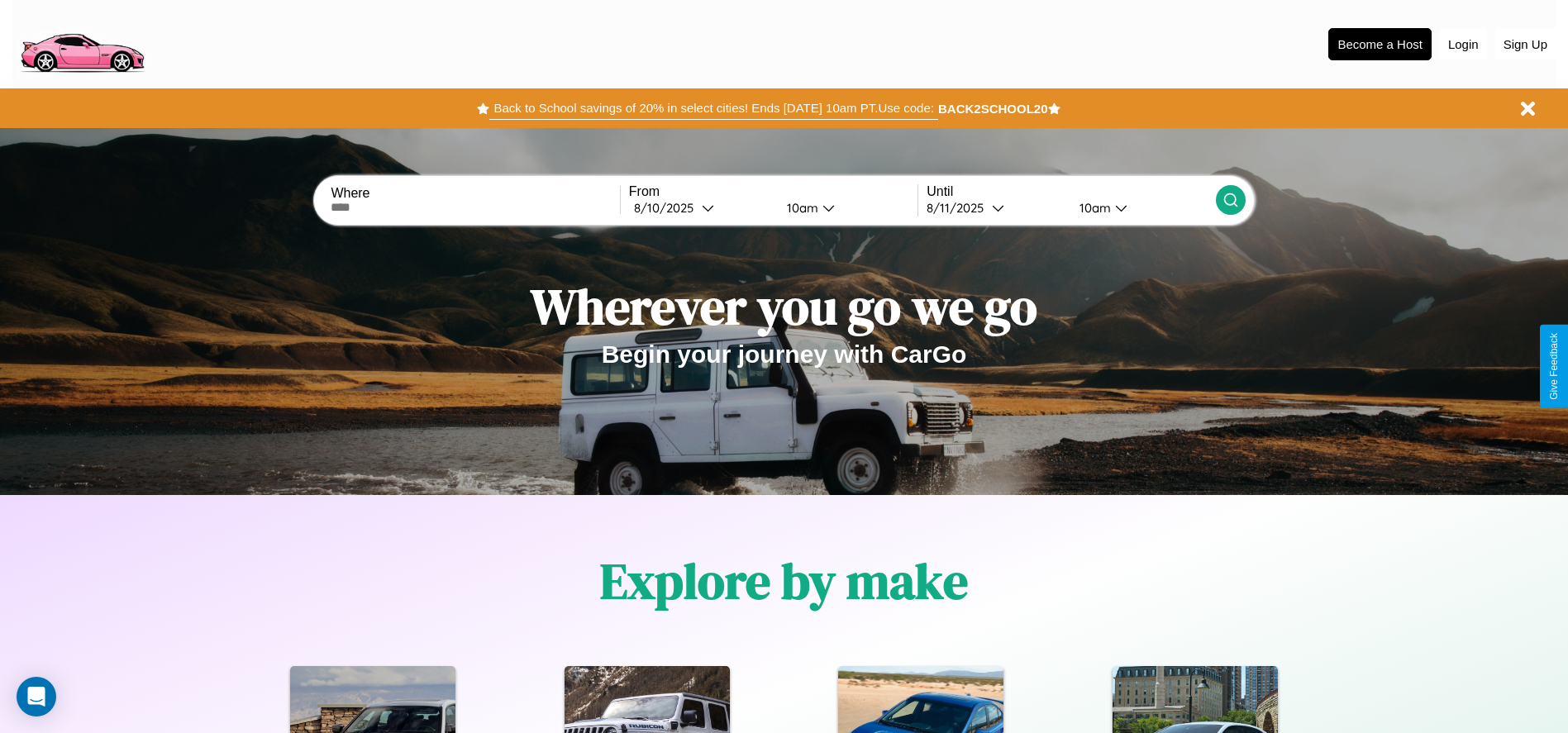
click at [713, 108] on button "Back to School savings of 20% in select cities! Ends [DATE] 10am PT. Use code:" at bounding box center [713, 108] width 448 height 23
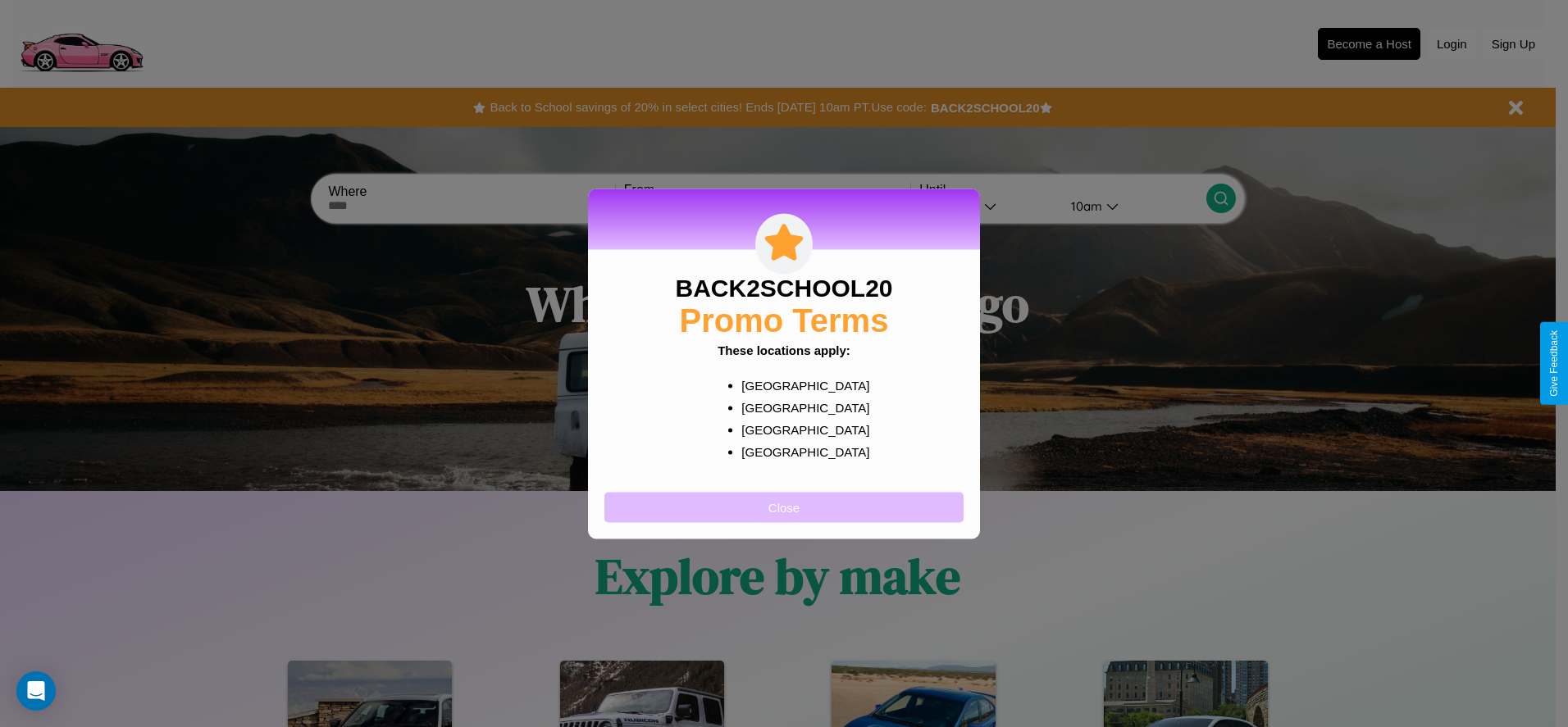
click at [784, 507] on button "Close" at bounding box center [784, 507] width 360 height 30
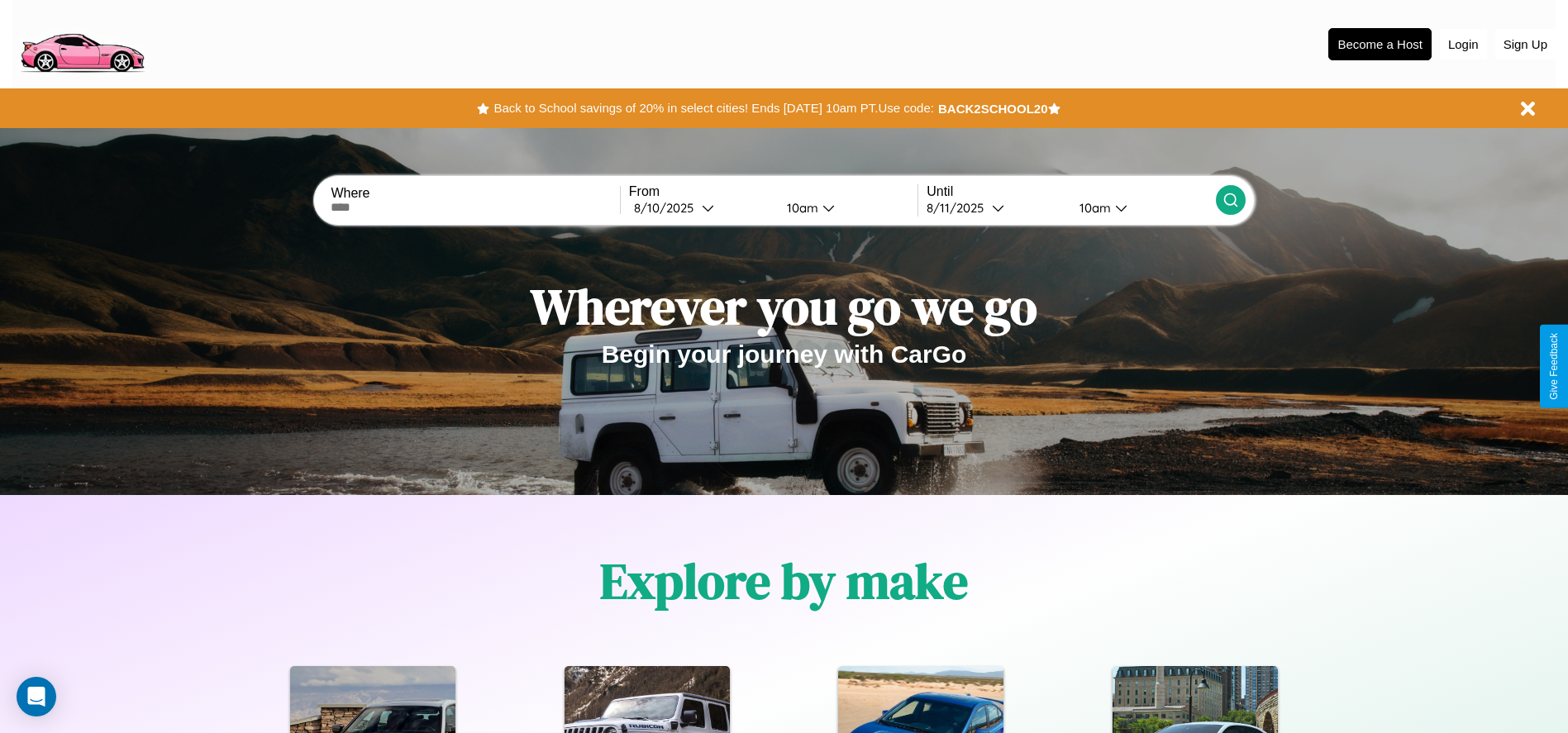
scroll to position [343, 0]
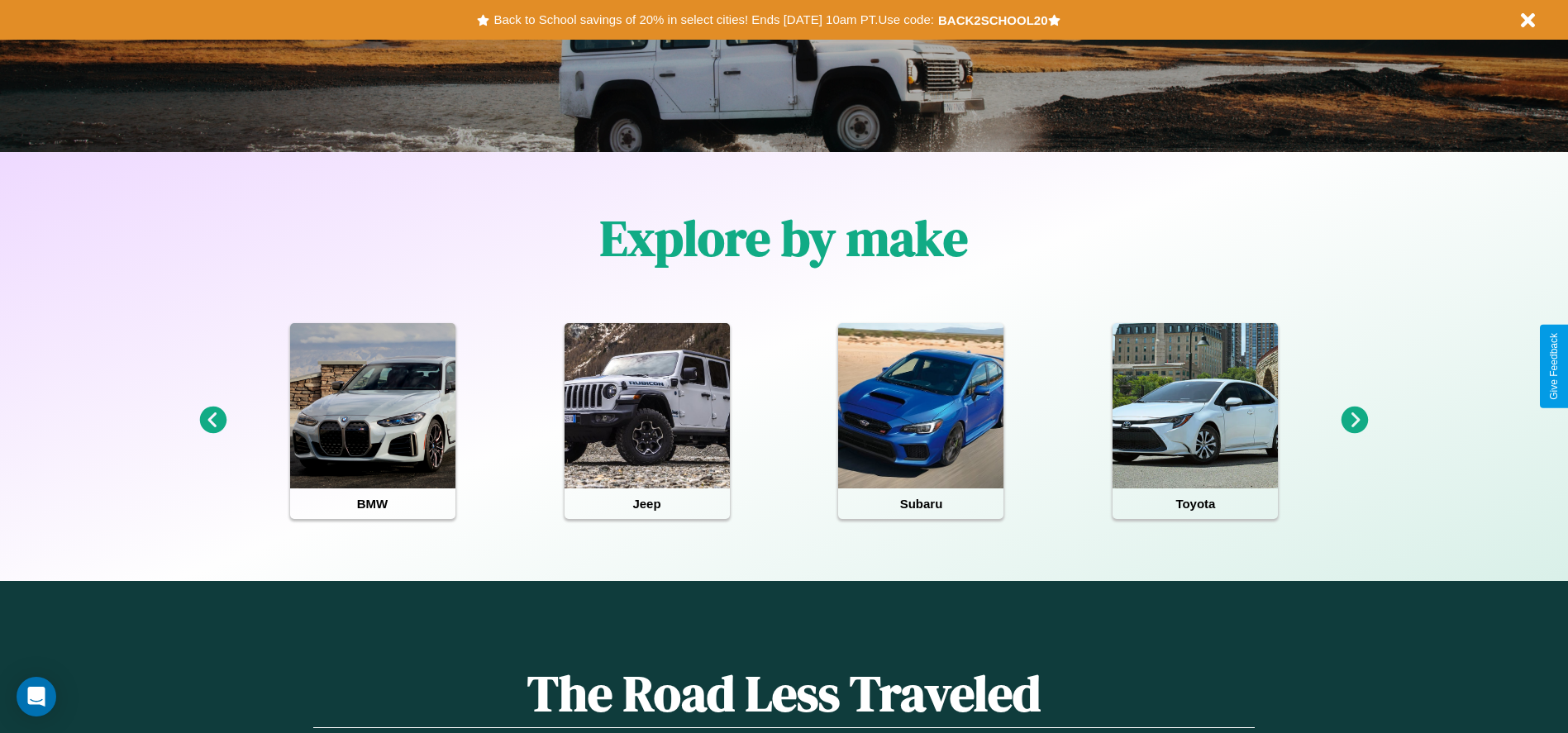
click at [212, 421] on icon at bounding box center [213, 420] width 27 height 27
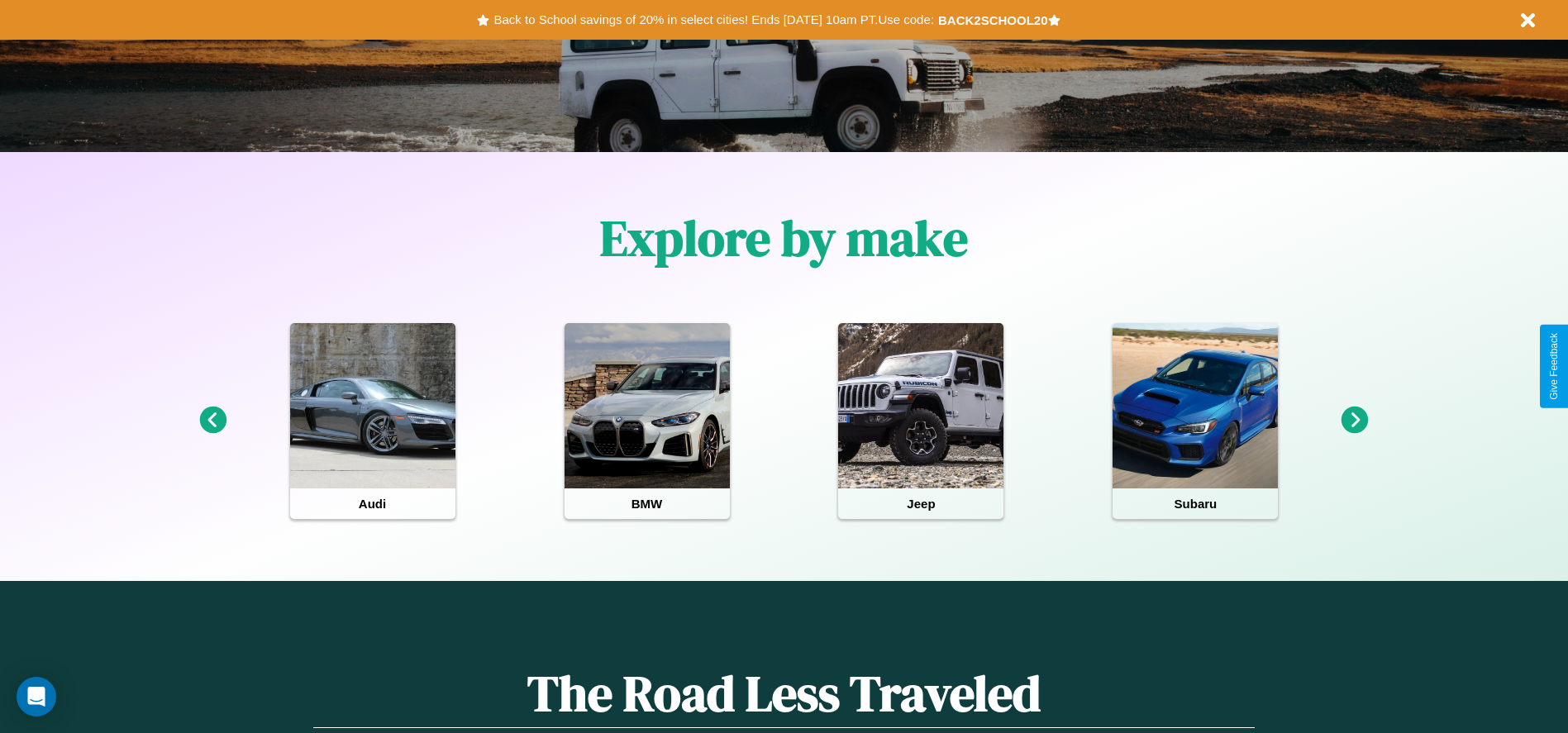
click at [1355, 421] on icon at bounding box center [1355, 420] width 27 height 27
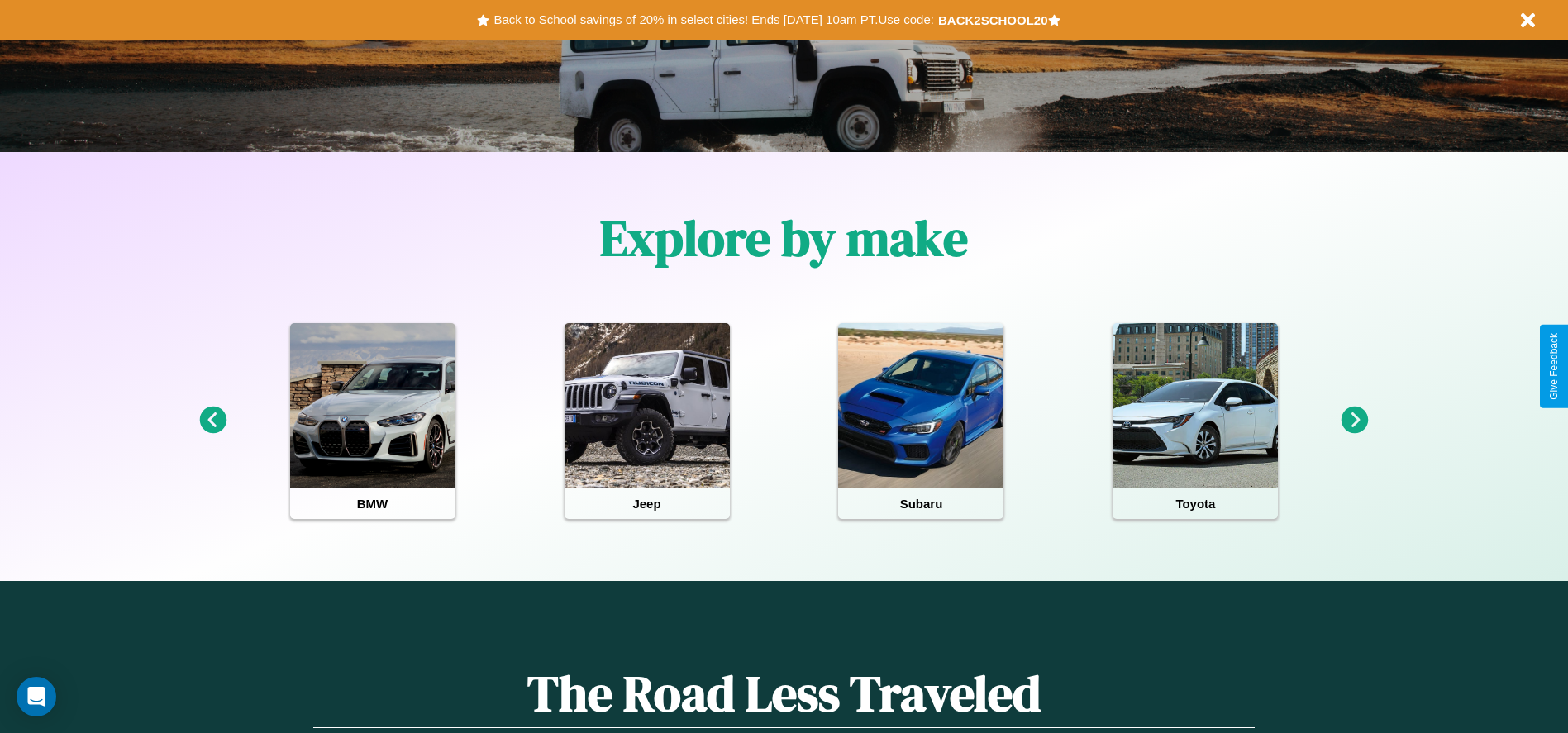
click at [212, 421] on icon at bounding box center [213, 420] width 27 height 27
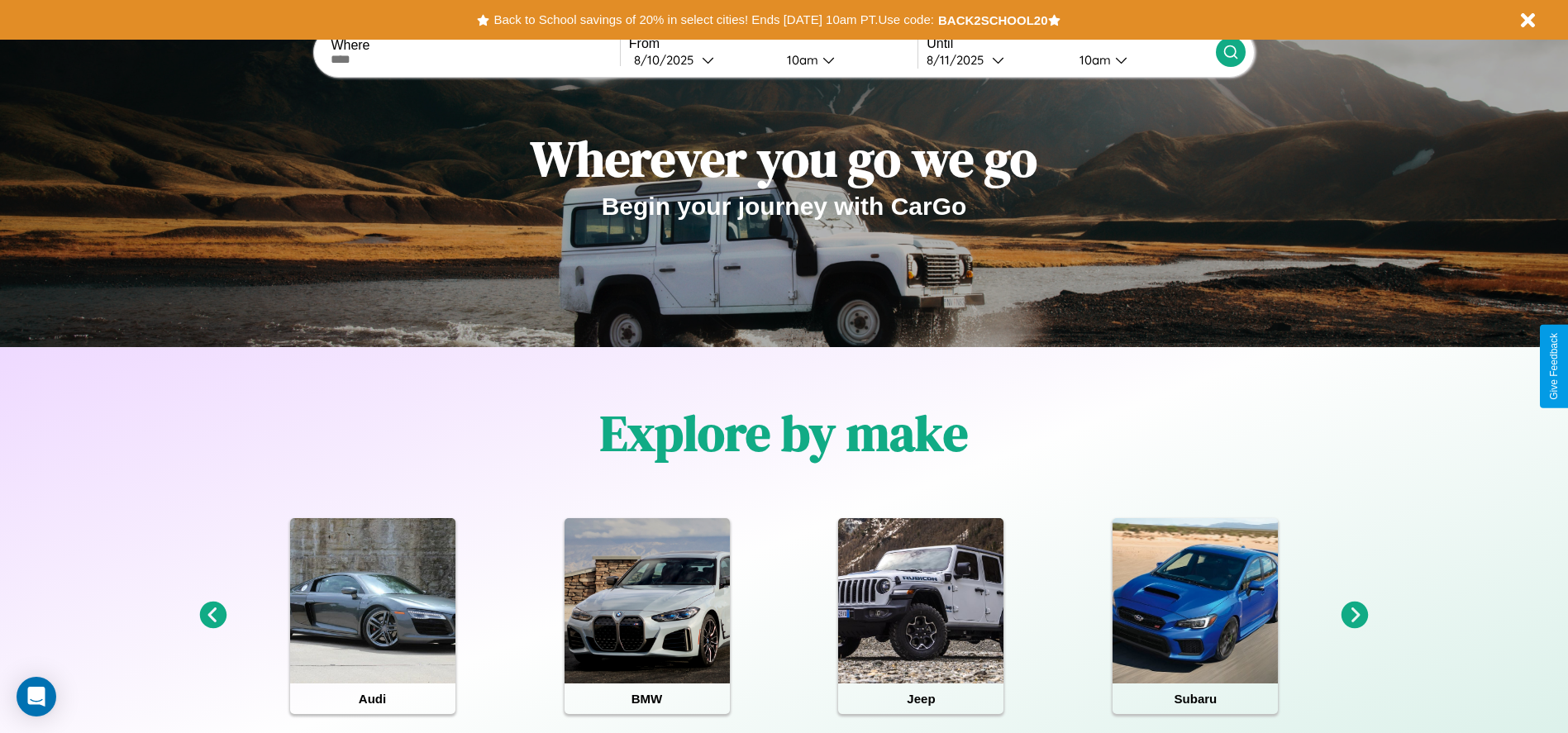
scroll to position [0, 0]
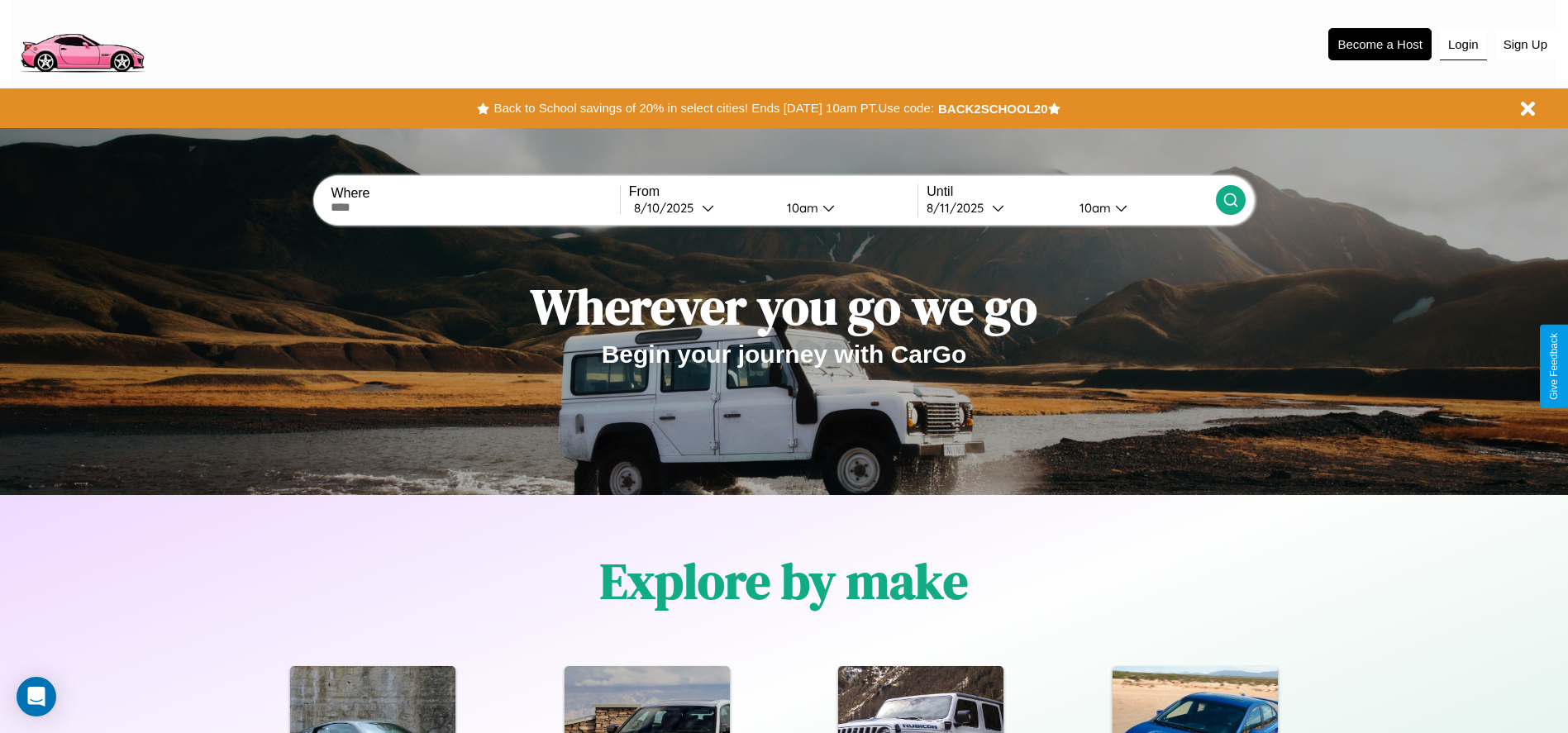
click at [1463, 44] on button "Login" at bounding box center [1463, 44] width 47 height 31
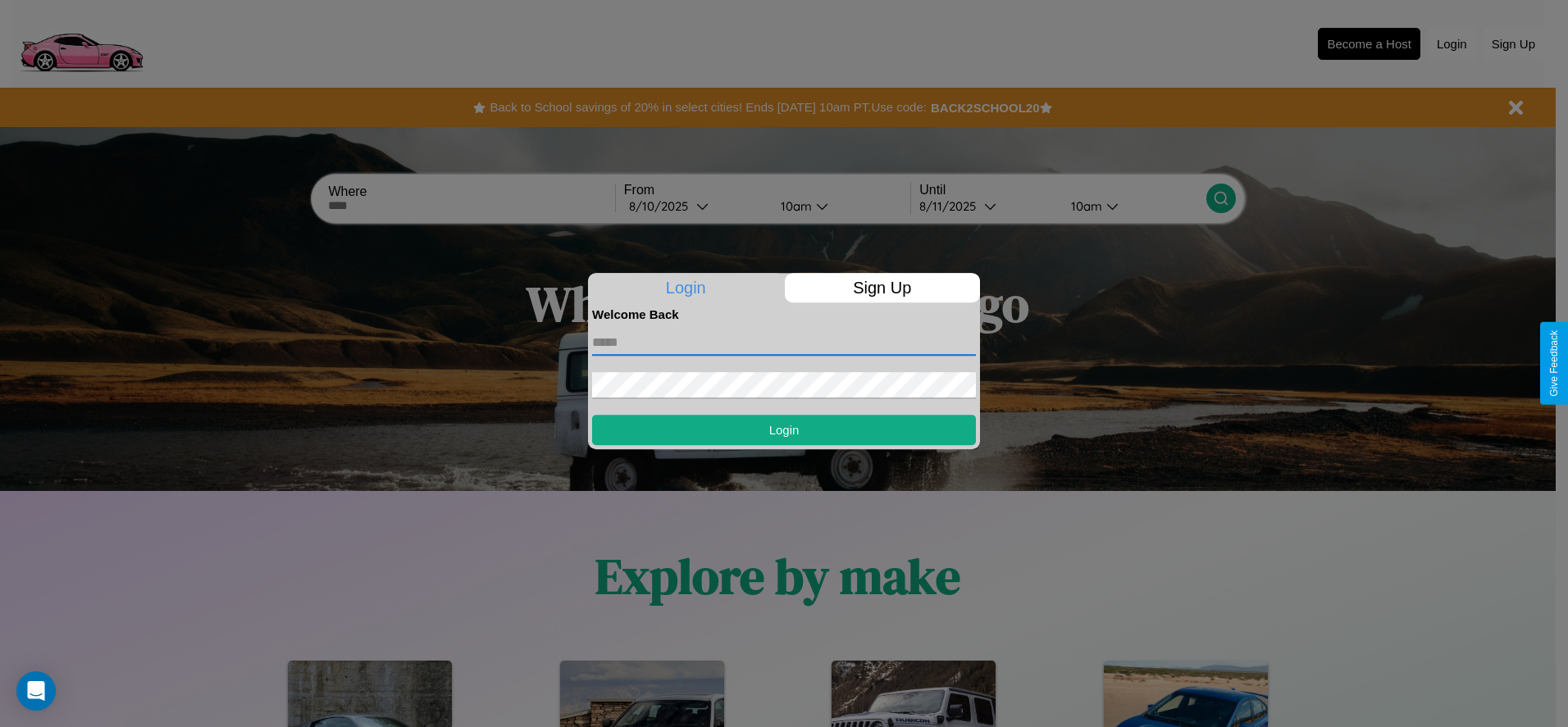
click at [784, 342] on input "text" at bounding box center [784, 343] width 384 height 27
type input "**********"
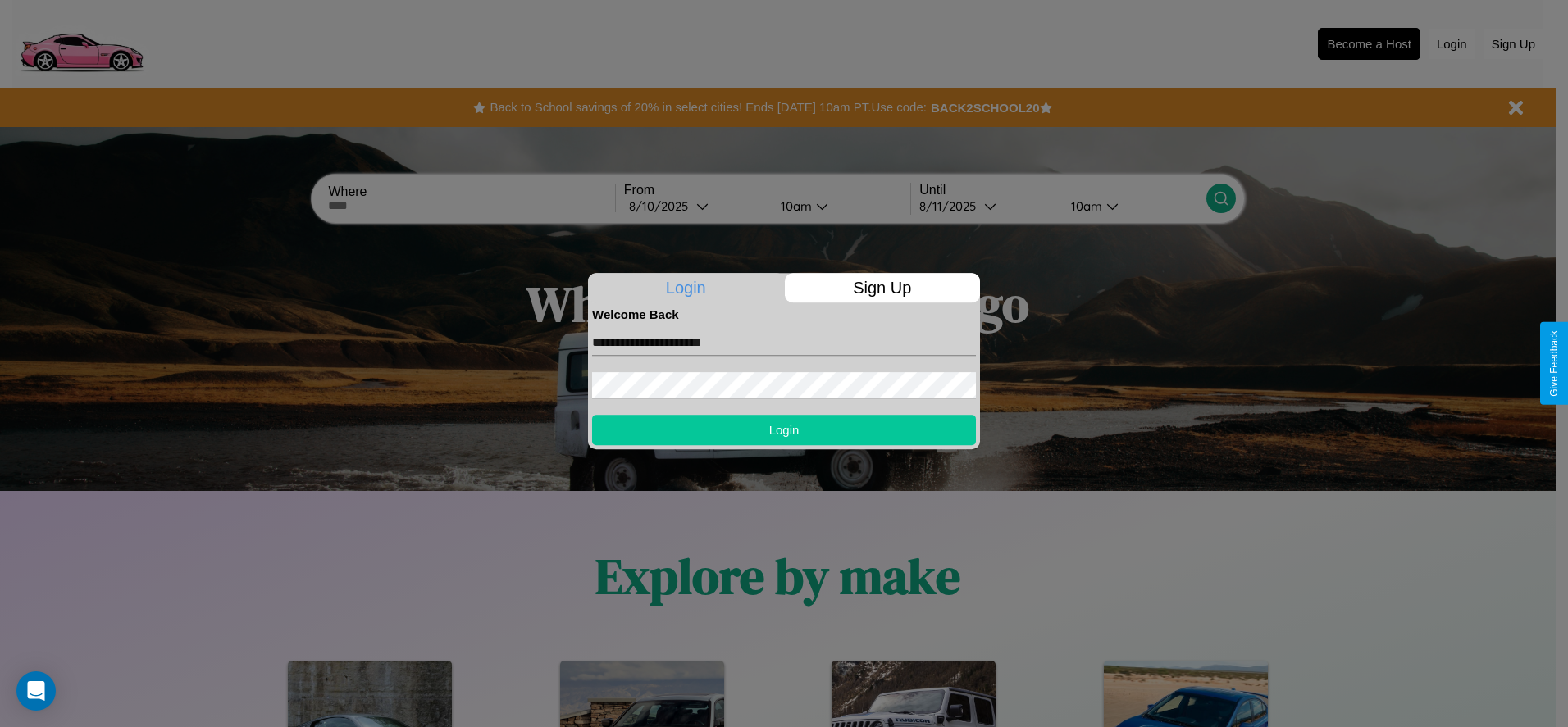
click at [784, 430] on button "Login" at bounding box center [784, 430] width 384 height 30
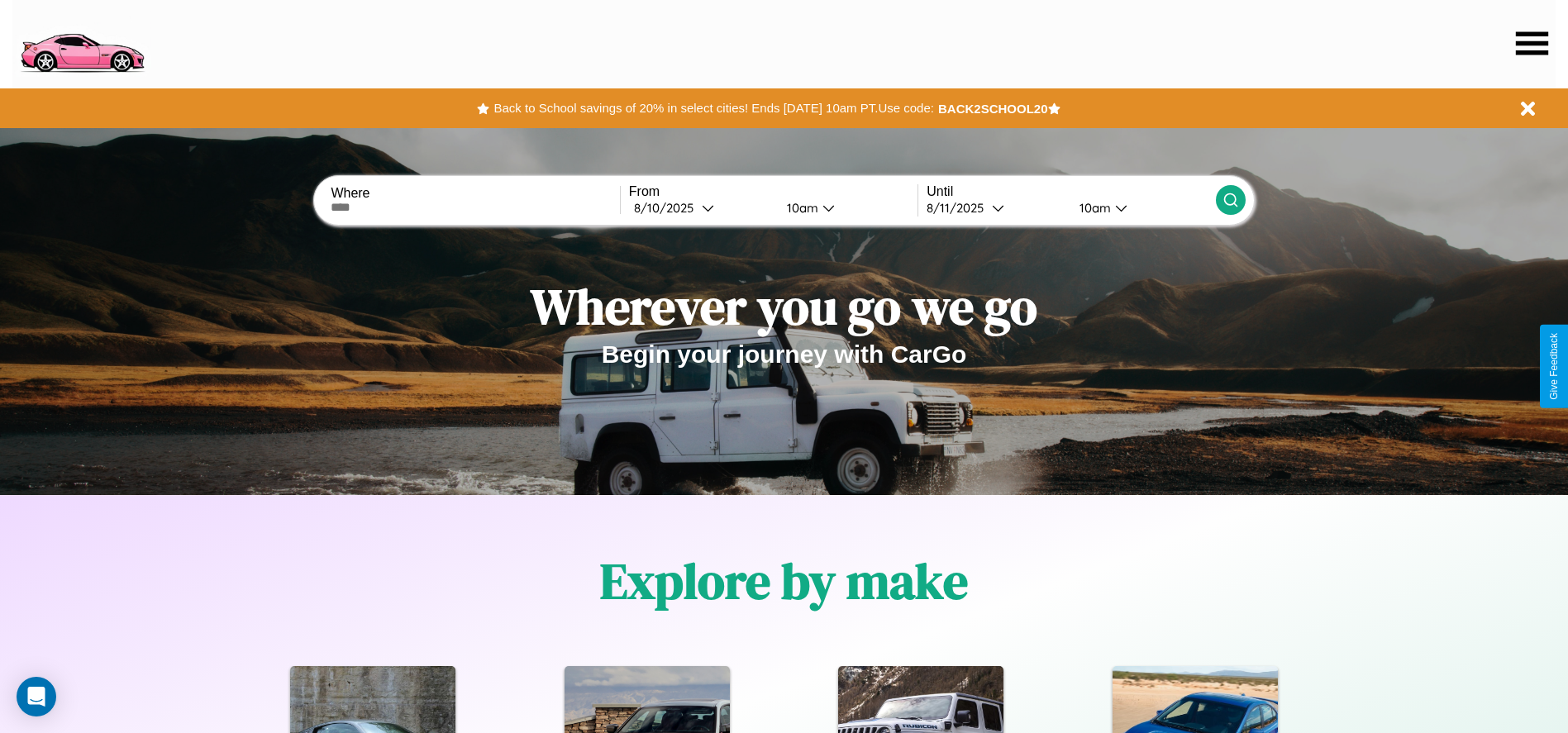
click at [475, 208] on input "text" at bounding box center [474, 207] width 288 height 13
type input "**********"
click at [701, 208] on div "[DATE]" at bounding box center [668, 209] width 68 height 16
select select "*"
select select "****"
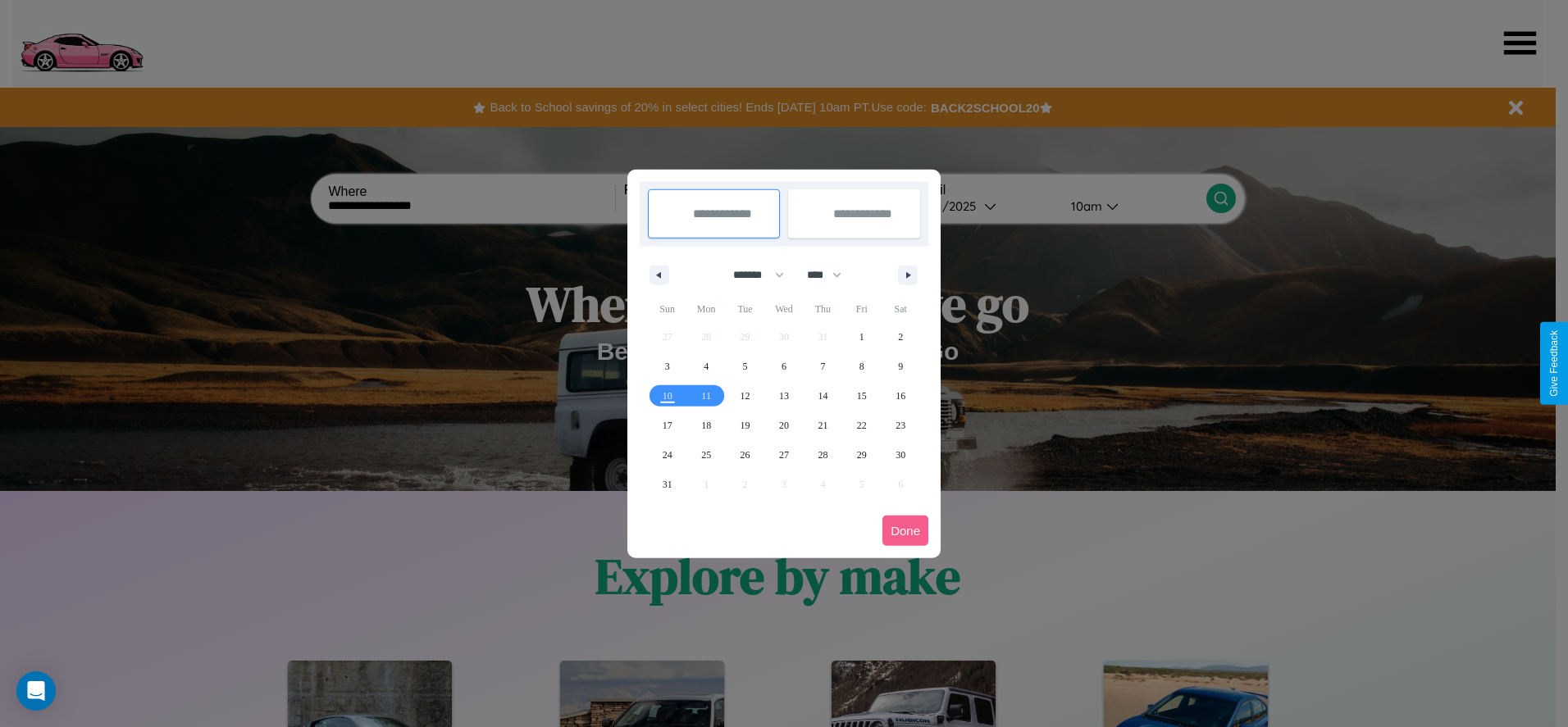
drag, startPoint x: 751, startPoint y: 274, endPoint x: 784, endPoint y: 328, distance: 63.3
click at [751, 274] on select "******* ******** ***** ***** *** **** **** ****** ********* ******* ******** **…" at bounding box center [756, 275] width 70 height 27
click at [783, 454] on span "27" at bounding box center [784, 454] width 10 height 29
type input "**********"
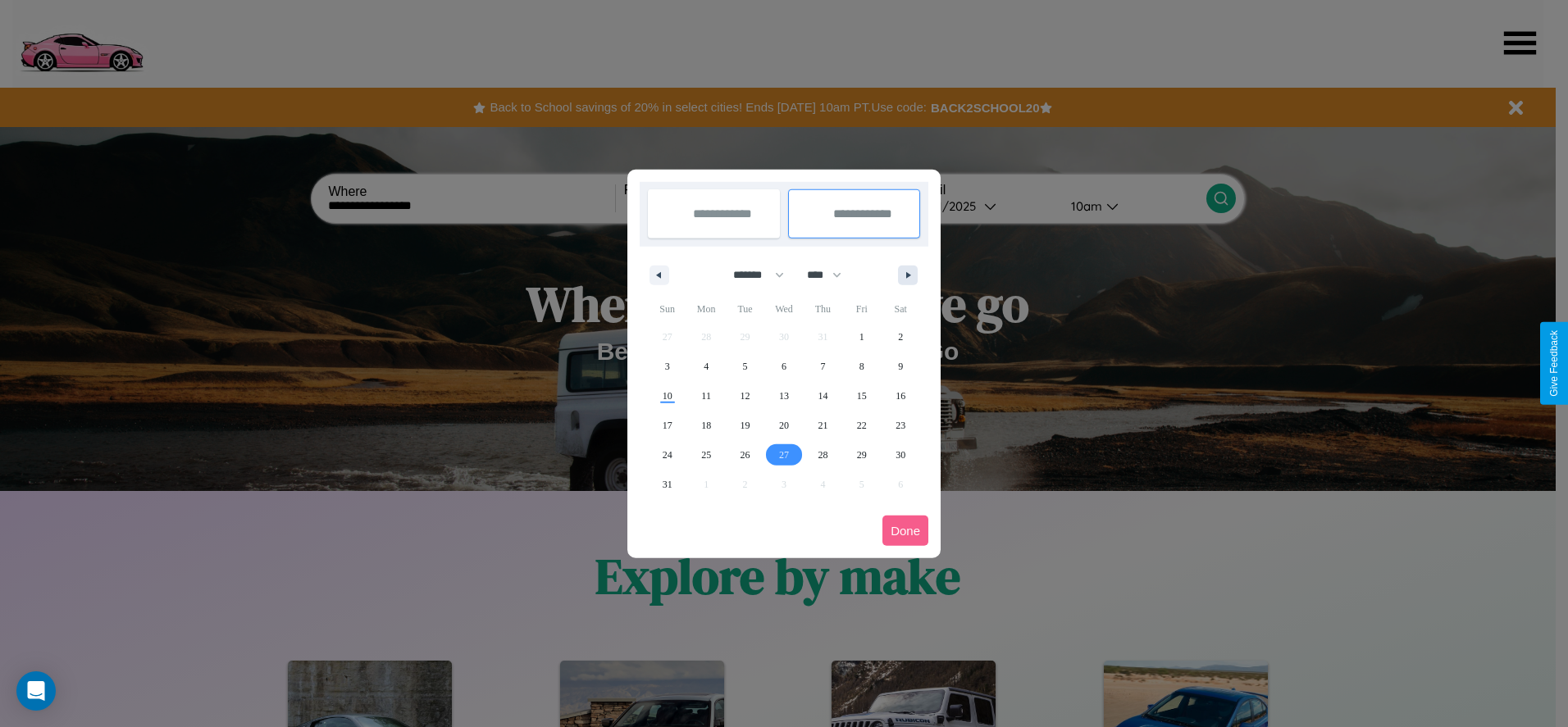
click at [908, 274] on icon "button" at bounding box center [911, 275] width 8 height 6
select select "*"
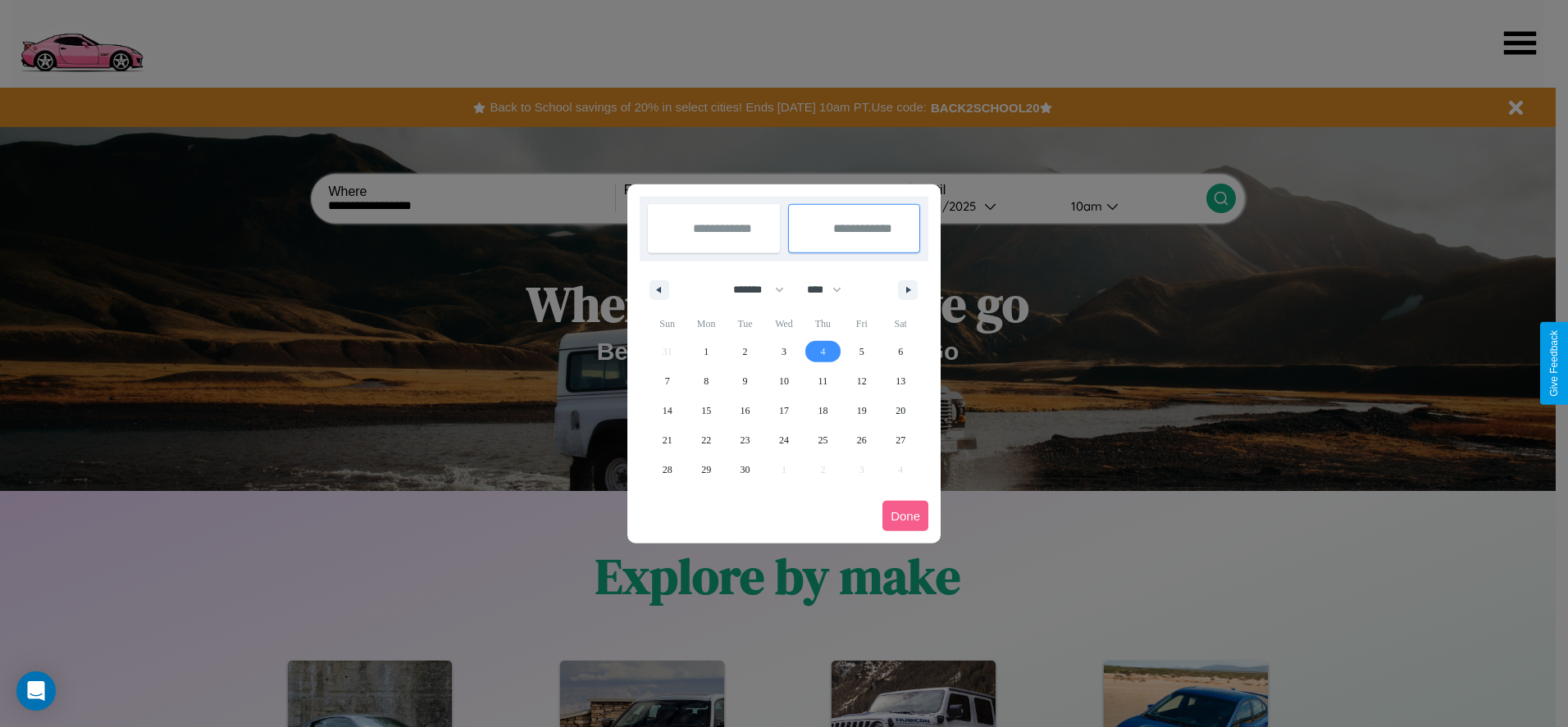
click at [822, 351] on span "4" at bounding box center [823, 352] width 5 height 29
type input "**********"
select select "*"
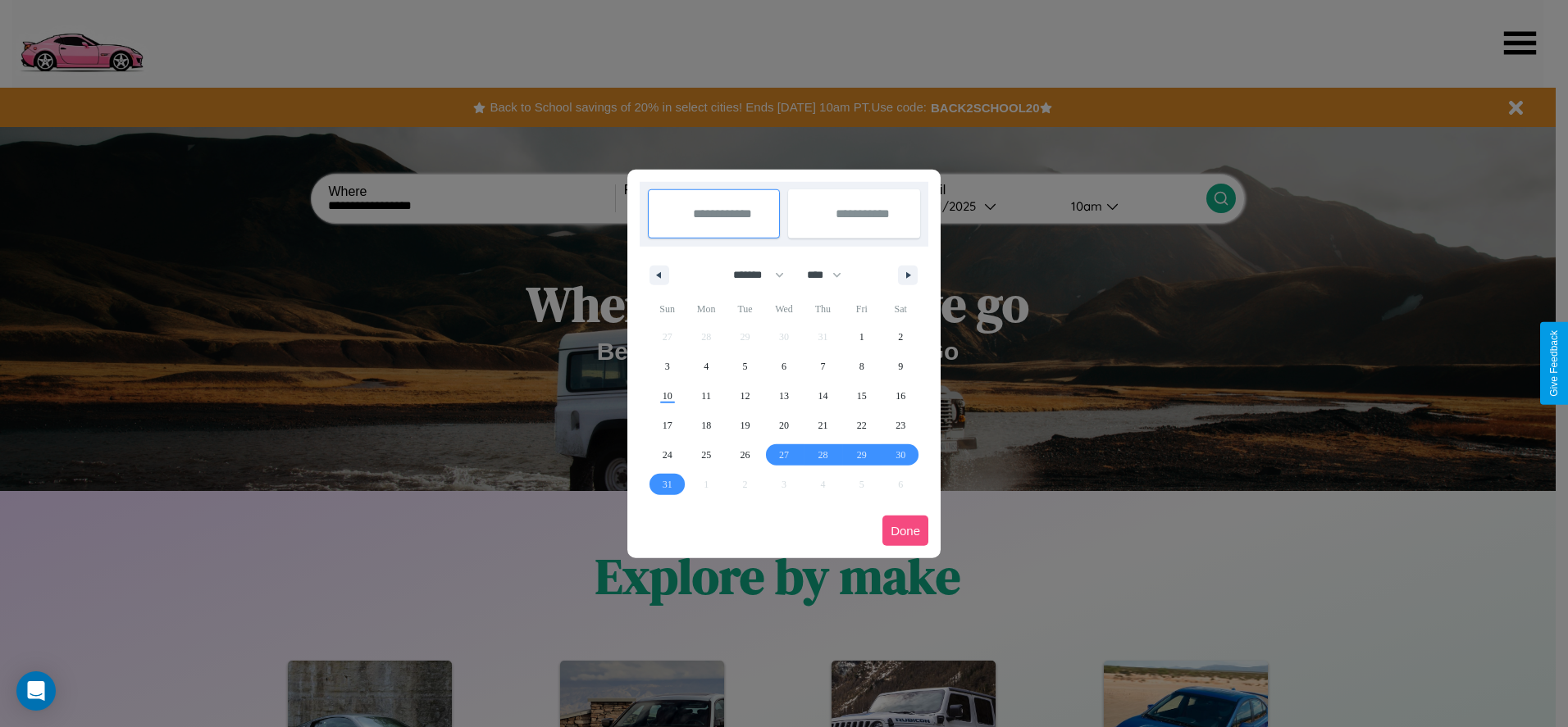
click at [906, 531] on button "Done" at bounding box center [906, 531] width 46 height 30
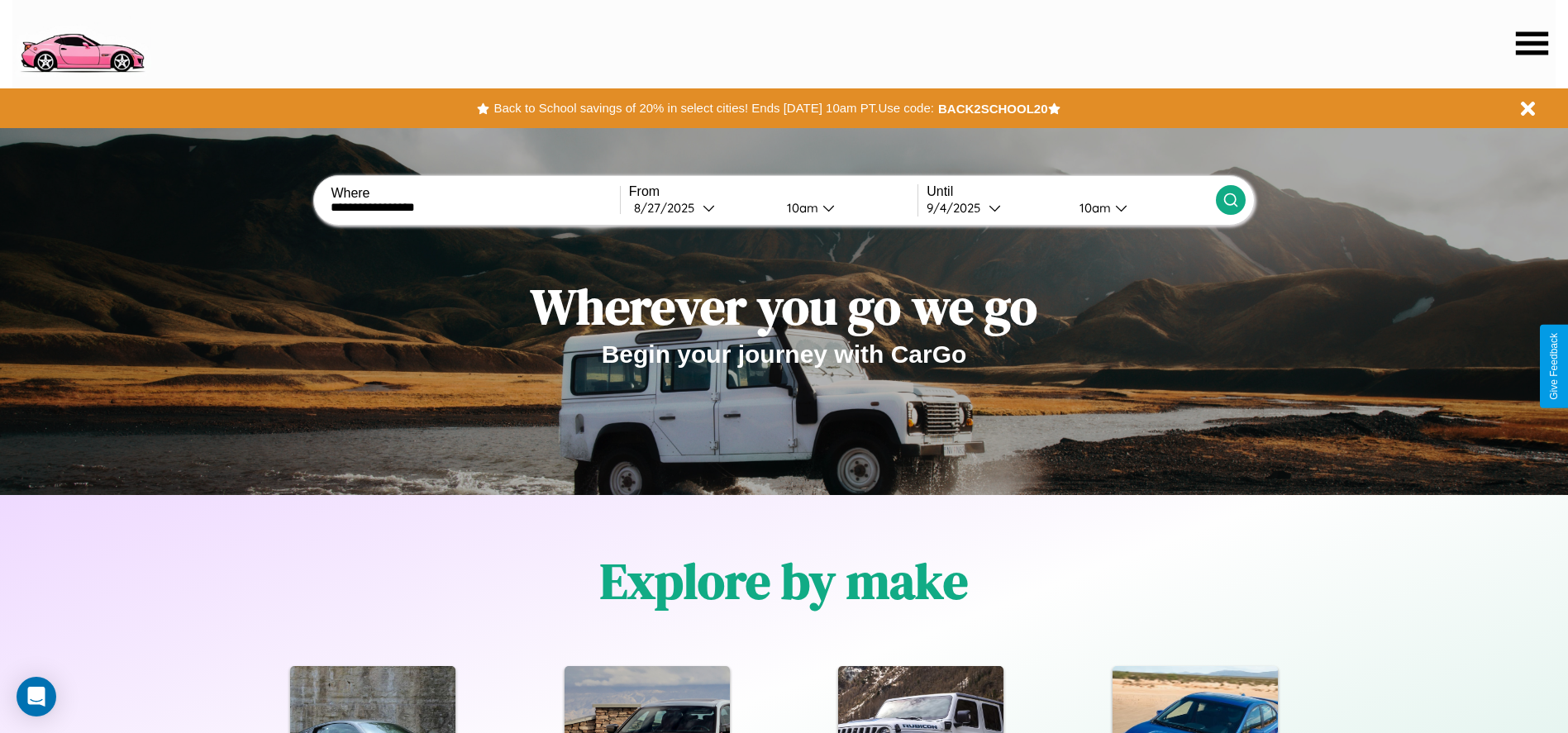
click at [1230, 200] on icon at bounding box center [1231, 200] width 16 height 16
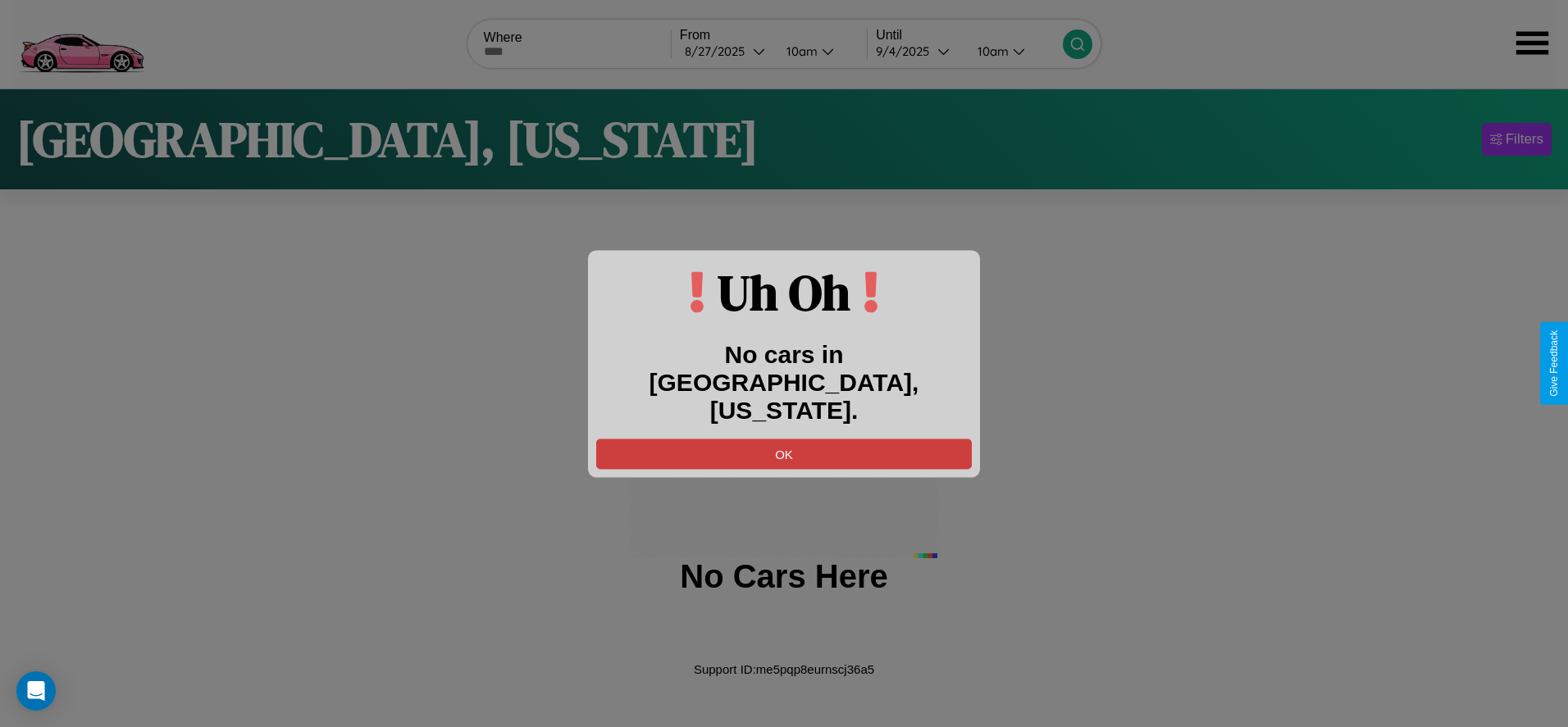
click at [784, 439] on button "OK" at bounding box center [784, 454] width 376 height 30
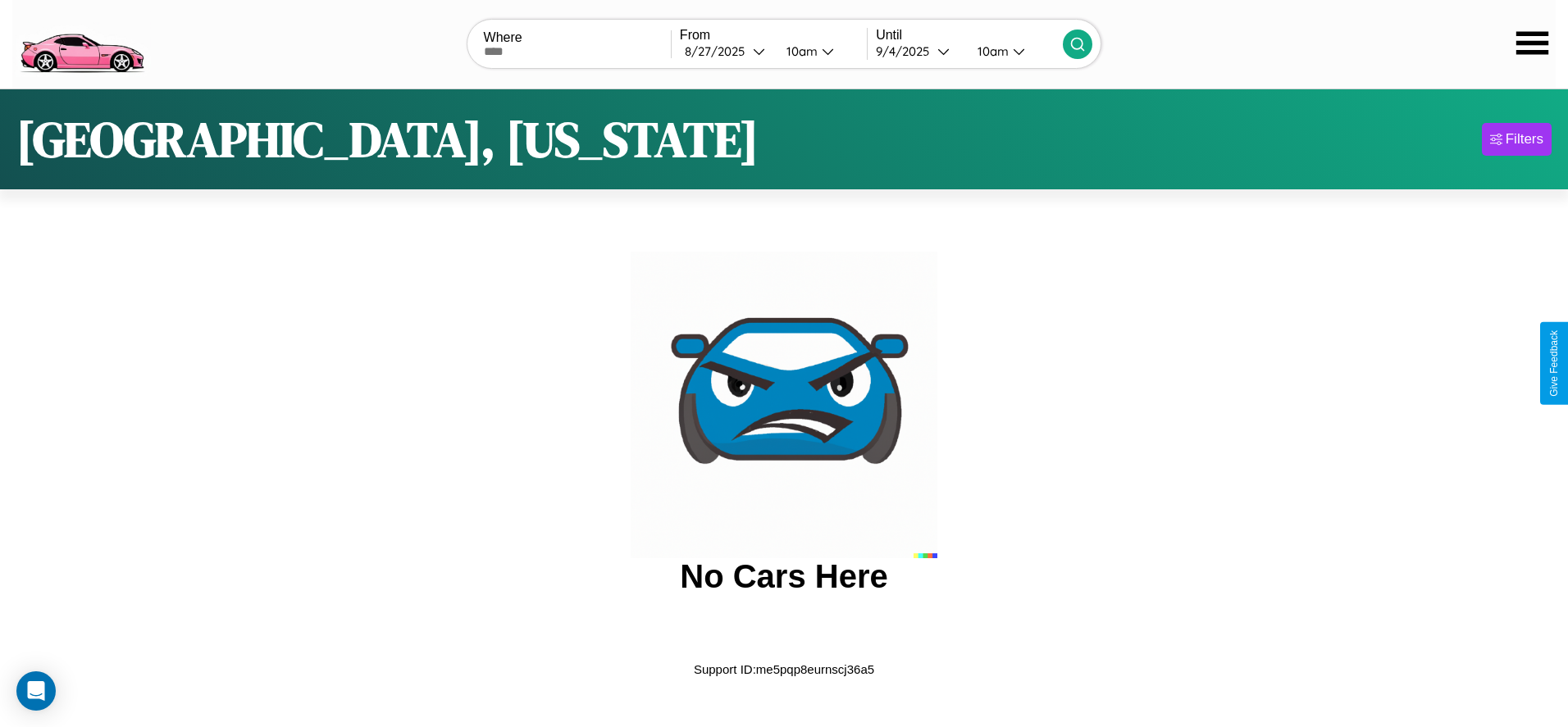
click at [81, 42] on img at bounding box center [82, 43] width 139 height 69
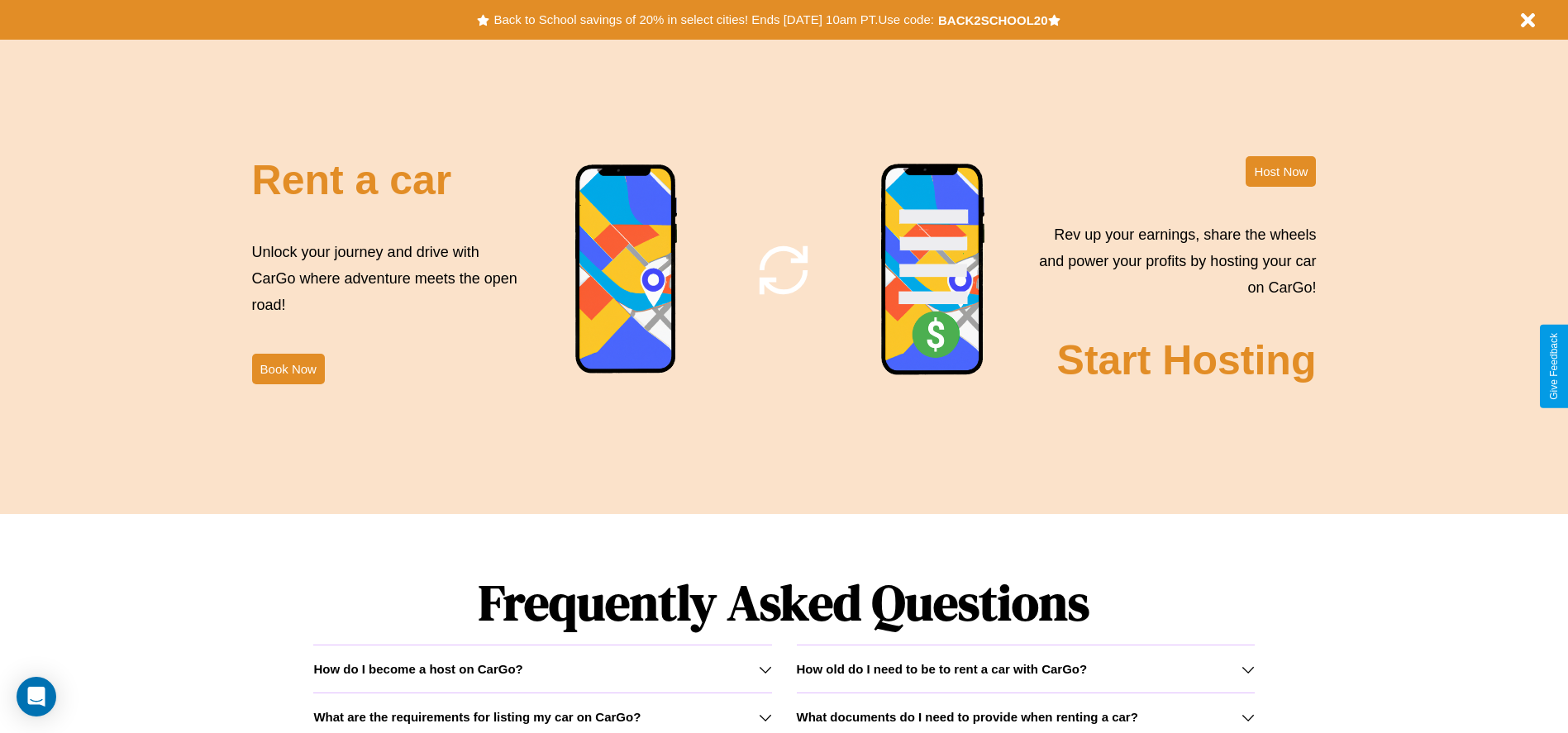
scroll to position [1999, 0]
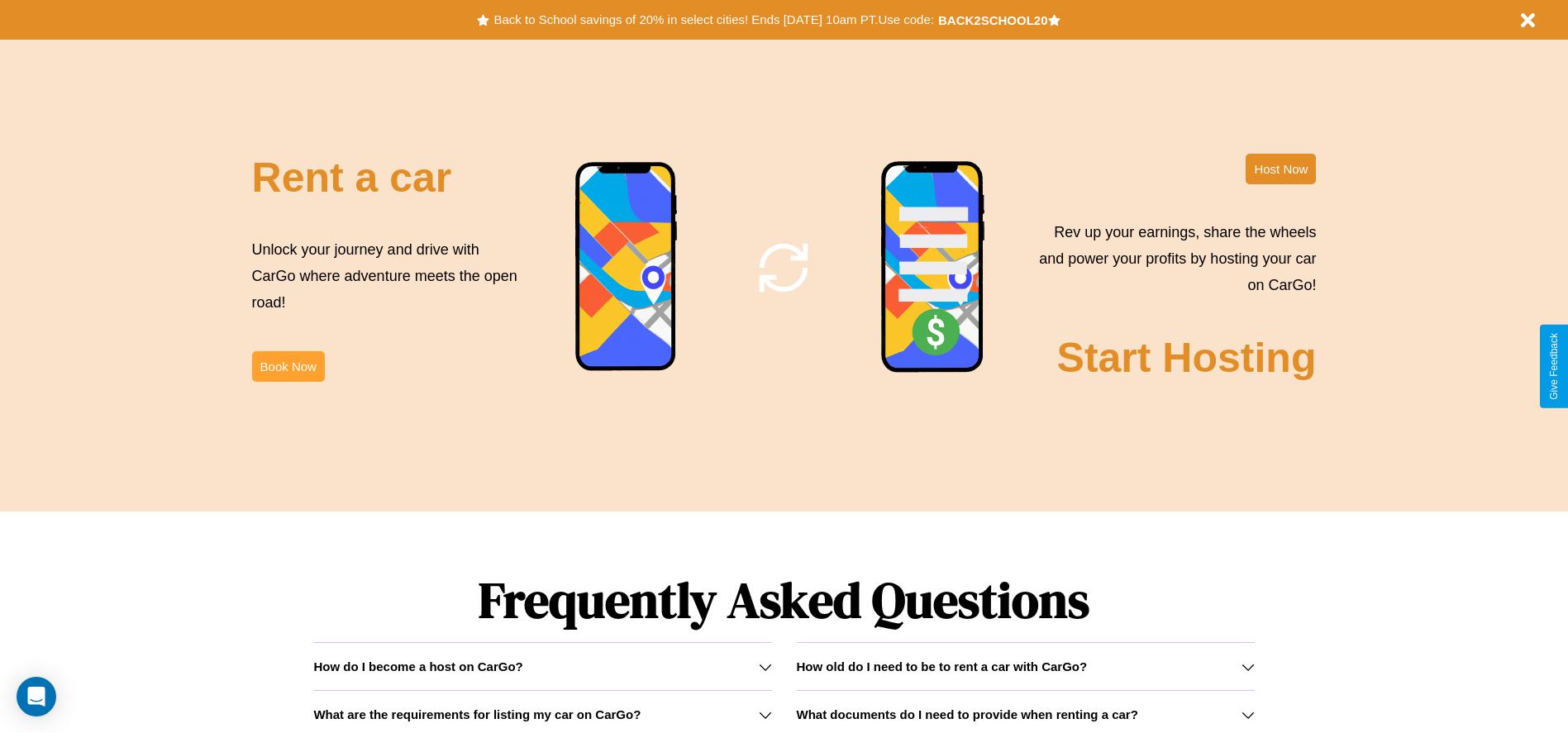
click at [287, 366] on button "Book Now" at bounding box center [288, 367] width 72 height 30
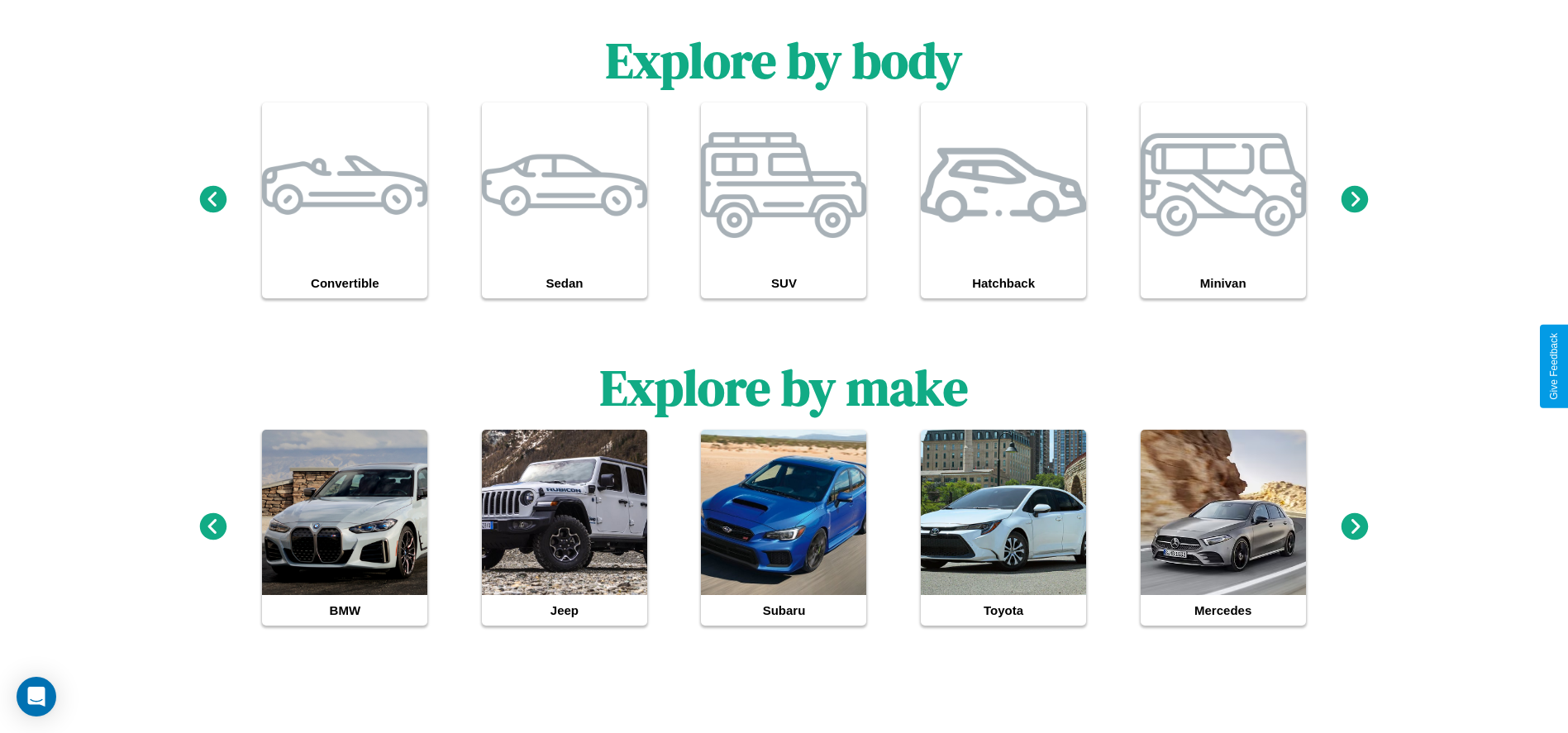
scroll to position [1529, 0]
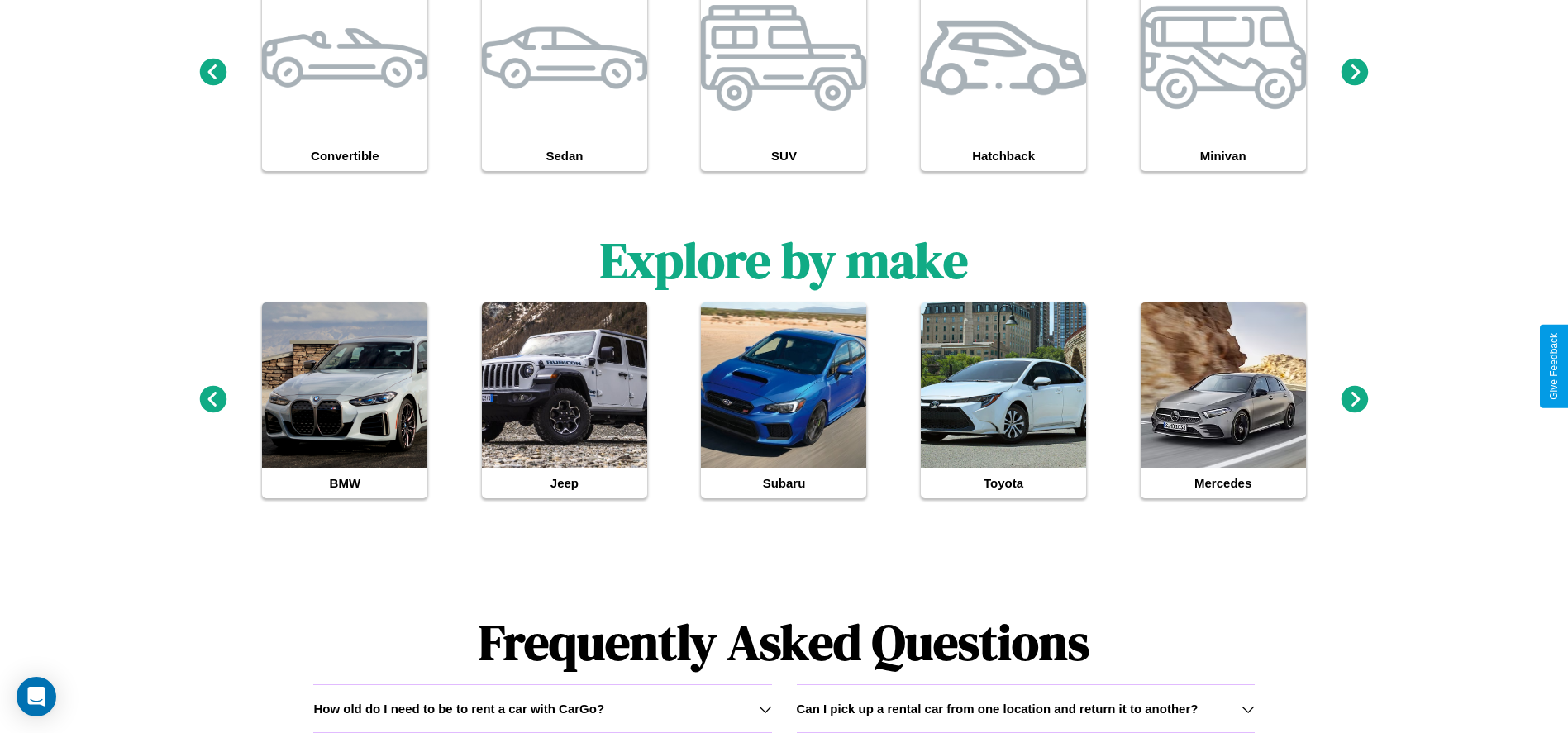
type input "****"
click at [1355, 400] on icon at bounding box center [1355, 398] width 27 height 27
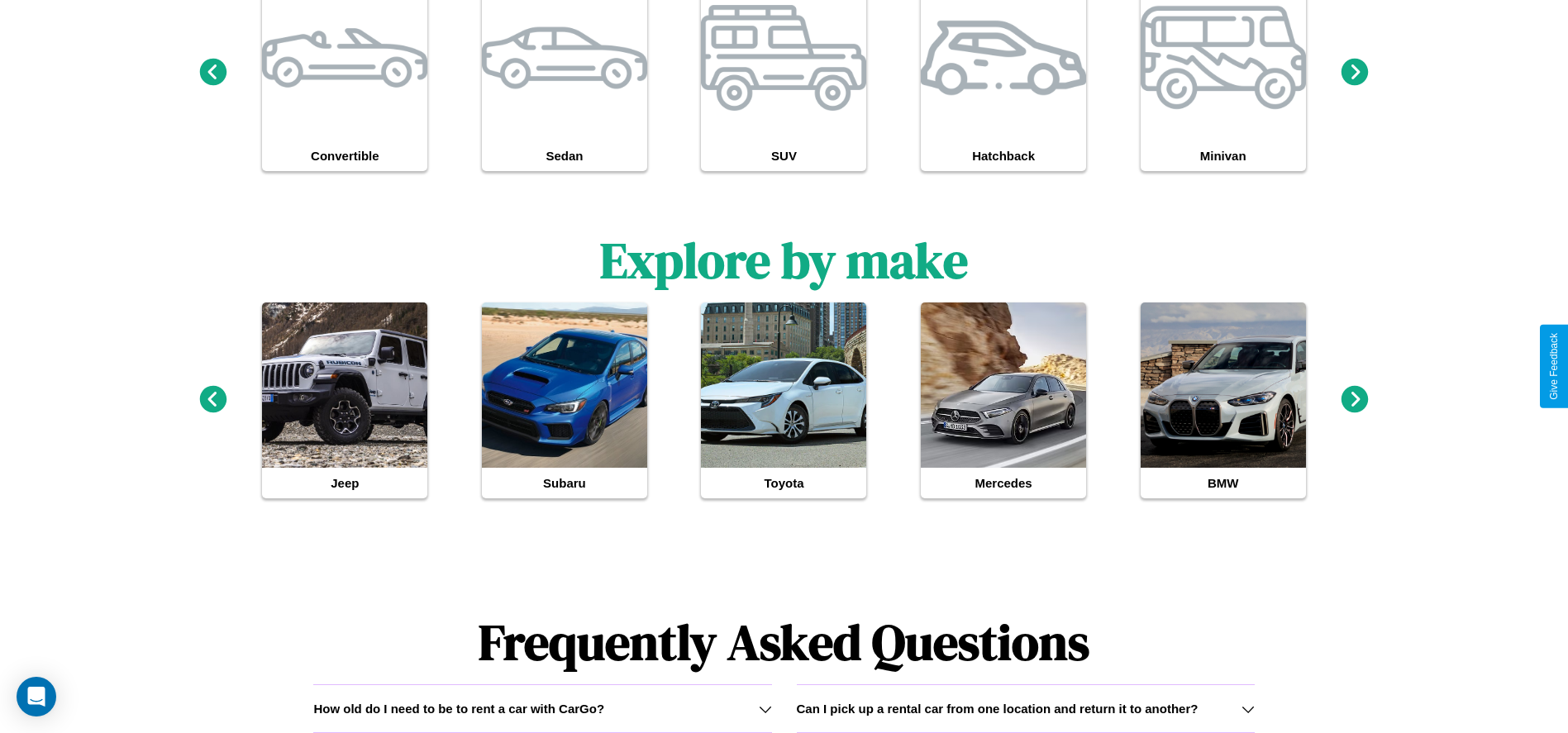
scroll to position [0, 0]
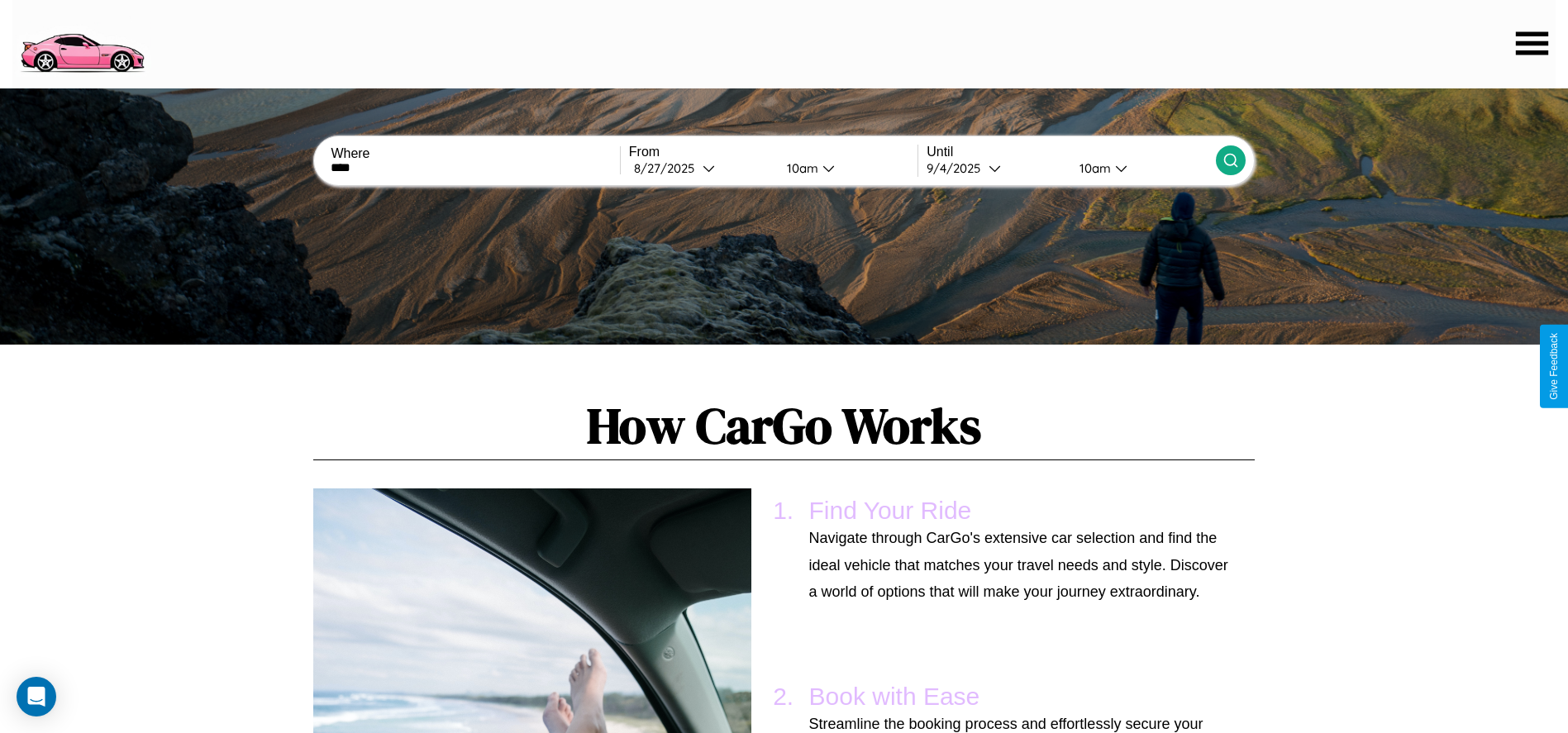
click at [1230, 160] on icon at bounding box center [1231, 160] width 16 height 16
